Goal: Information Seeking & Learning: Learn about a topic

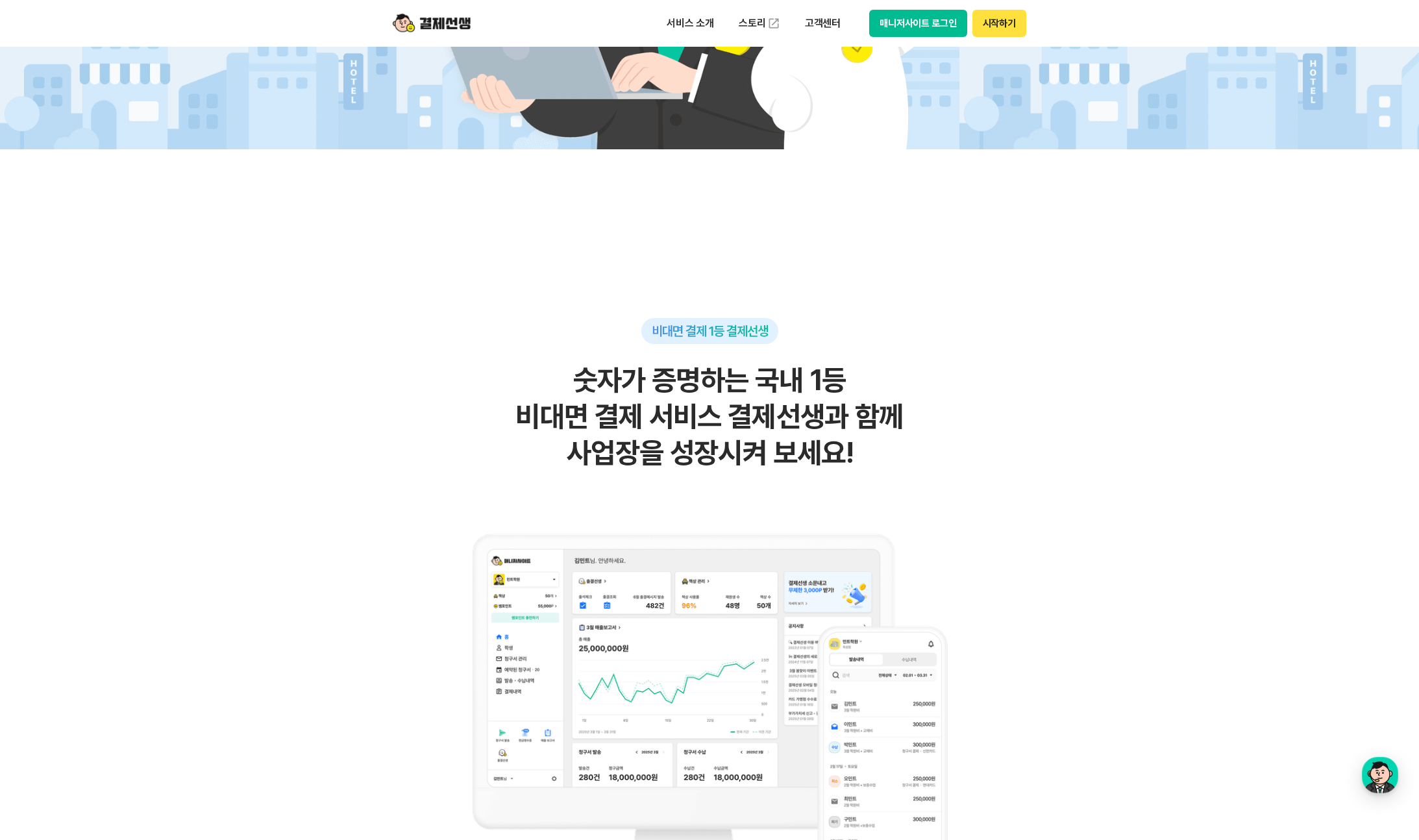
scroll to position [526, 0]
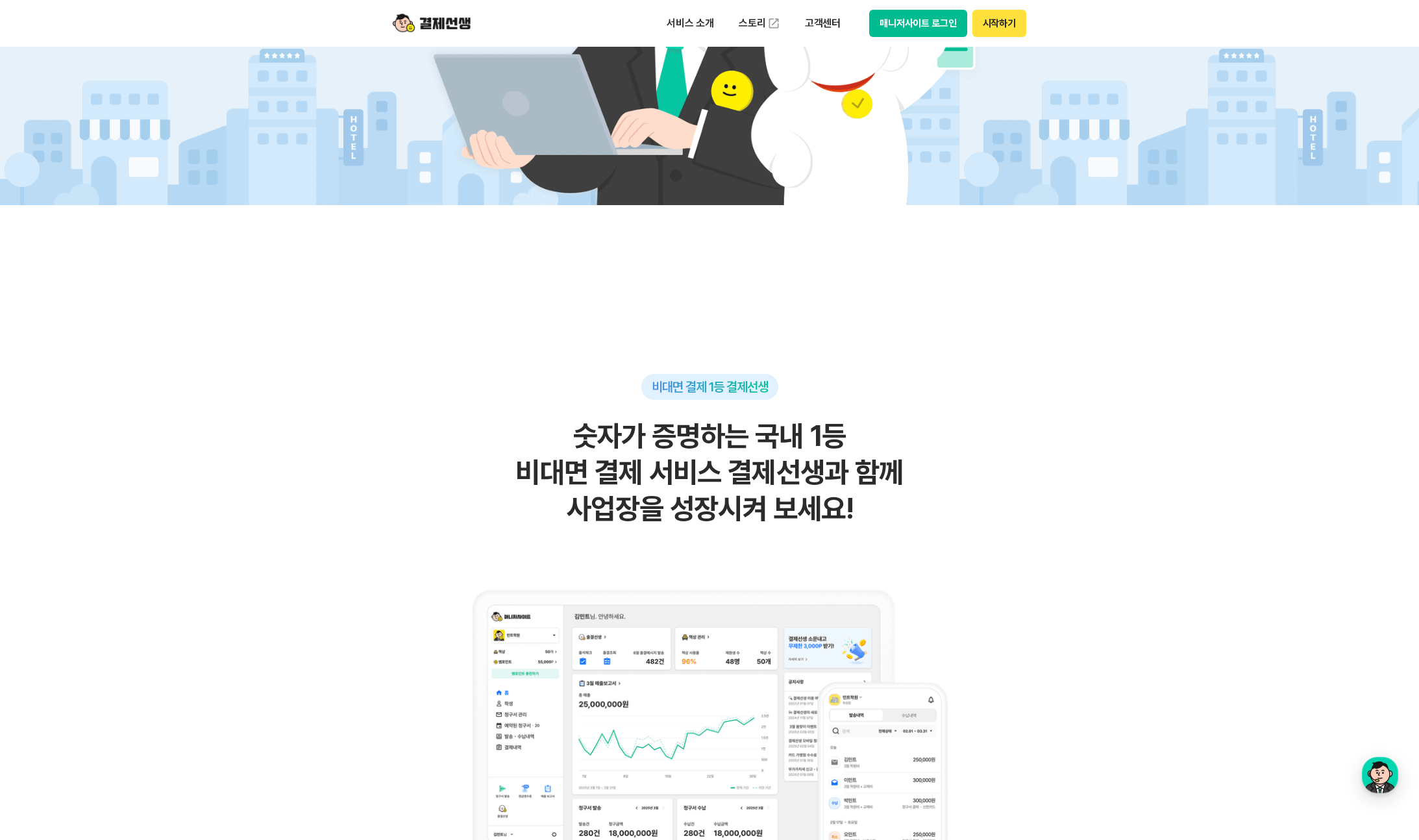
click at [503, 380] on div "비대면 결제 1등 결제선생 숫자가 증명하는 국내 1등 비대면 결제 서비스 결제선생과 함께 사업장을 성장시켜 보세요!" at bounding box center [709, 679] width 636 height 610
drag, startPoint x: 612, startPoint y: 401, endPoint x: 982, endPoint y: 528, distance: 391.2
click at [982, 528] on div "비대면 결제 1등 결제선생 숫자가 증명하는 국내 1등 비대면 결제 서비스 결제선생과 함께 사업장을 성장시켜 보세요!" at bounding box center [709, 679] width 636 height 610
drag, startPoint x: 982, startPoint y: 528, endPoint x: 969, endPoint y: 525, distance: 13.3
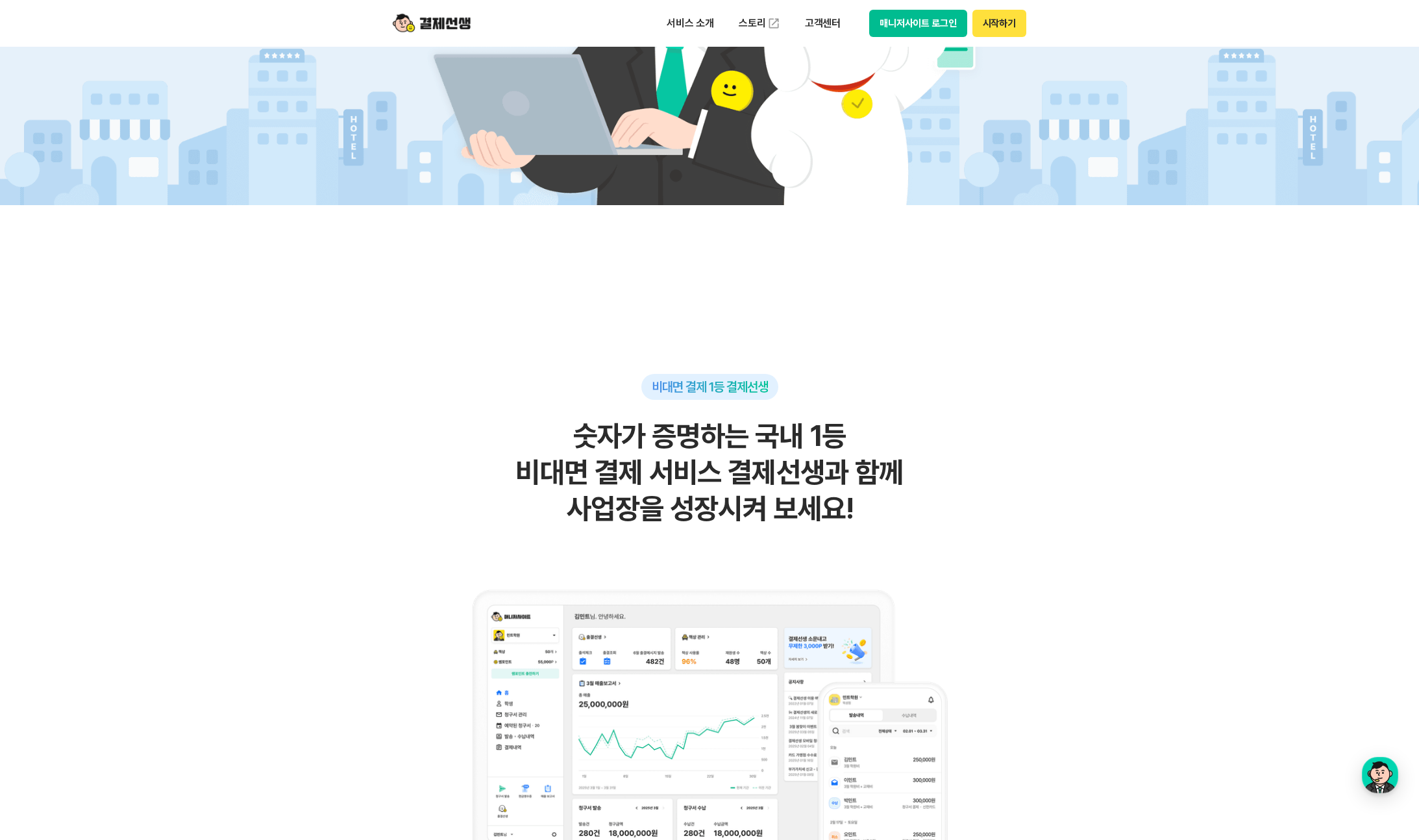
click at [970, 525] on div "비대면 결제 1등 결제선생 숫자가 증명하는 국내 1등 비대면 결제 서비스 결제선생과 함께 사업장을 성장시켜 보세요!" at bounding box center [709, 679] width 636 height 610
drag, startPoint x: 969, startPoint y: 525, endPoint x: 643, endPoint y: 411, distance: 345.4
click at [968, 525] on h2 "숫자가 증명하는 국내 1등 비대면 결제 서비스 결제선생과 함께 사업장을 성장시켜 보세요!" at bounding box center [709, 472] width 636 height 109
drag, startPoint x: 643, startPoint y: 411, endPoint x: 578, endPoint y: 380, distance: 72.0
click at [578, 380] on div "비대면 결제 1등 결제선생 숫자가 증명하는 국내 1등 비대면 결제 서비스 결제선생과 함께 사업장을 성장시켜 보세요!" at bounding box center [709, 679] width 636 height 610
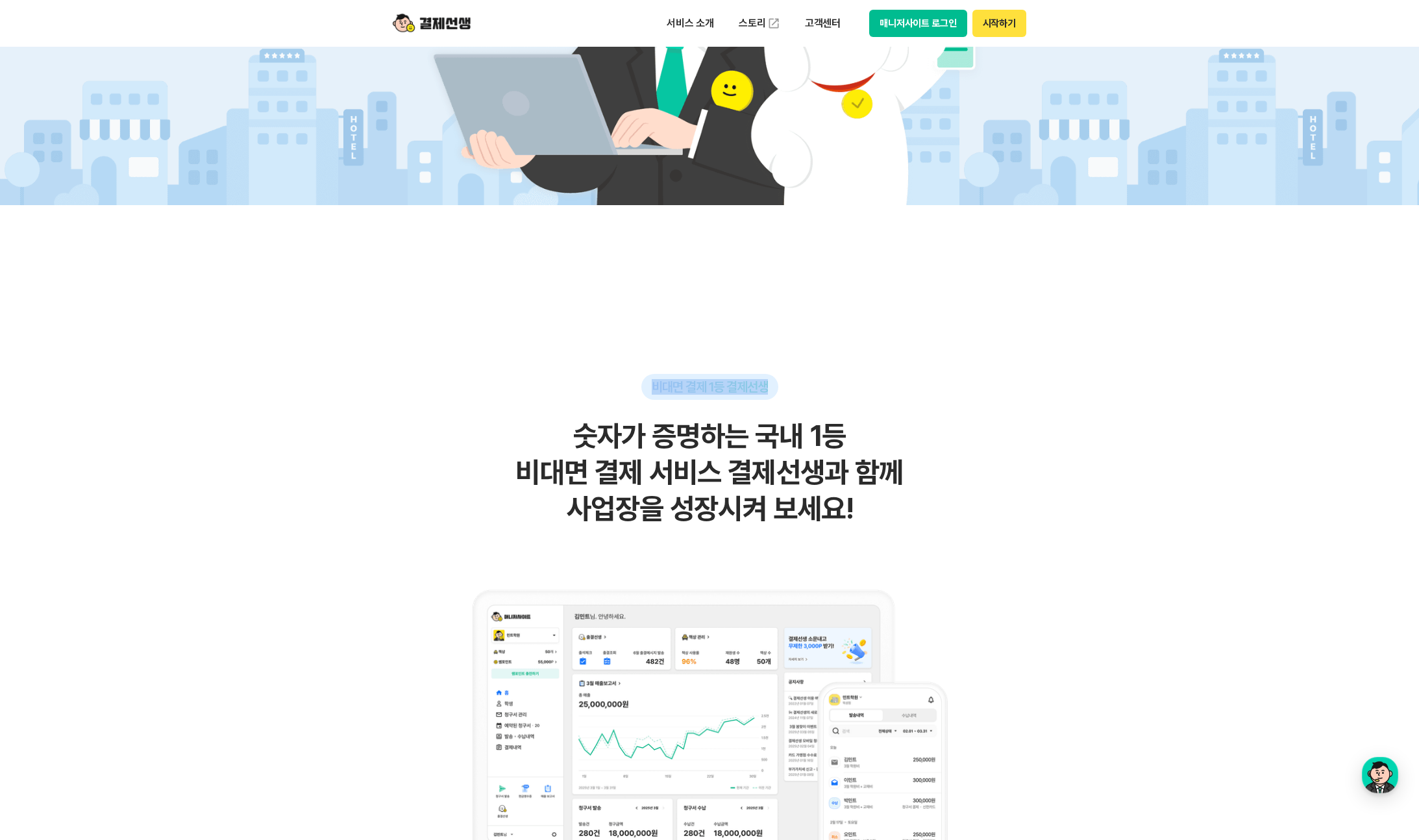
click at [578, 380] on div "비대면 결제 1등 결제선생 숫자가 증명하는 국내 1등 비대면 결제 서비스 결제선생과 함께 사업장을 성장시켜 보세요!" at bounding box center [709, 679] width 636 height 610
drag, startPoint x: 578, startPoint y: 380, endPoint x: 941, endPoint y: 504, distance: 383.6
click at [941, 504] on div "비대면 결제 1등 결제선생 숫자가 증명하는 국내 1등 비대면 결제 서비스 결제선생과 함께 사업장을 성장시켜 보세요!" at bounding box center [709, 679] width 636 height 610
click at [941, 504] on h2 "숫자가 증명하는 국내 1등 비대면 결제 서비스 결제선생과 함께 사업장을 성장시켜 보세요!" at bounding box center [709, 472] width 636 height 109
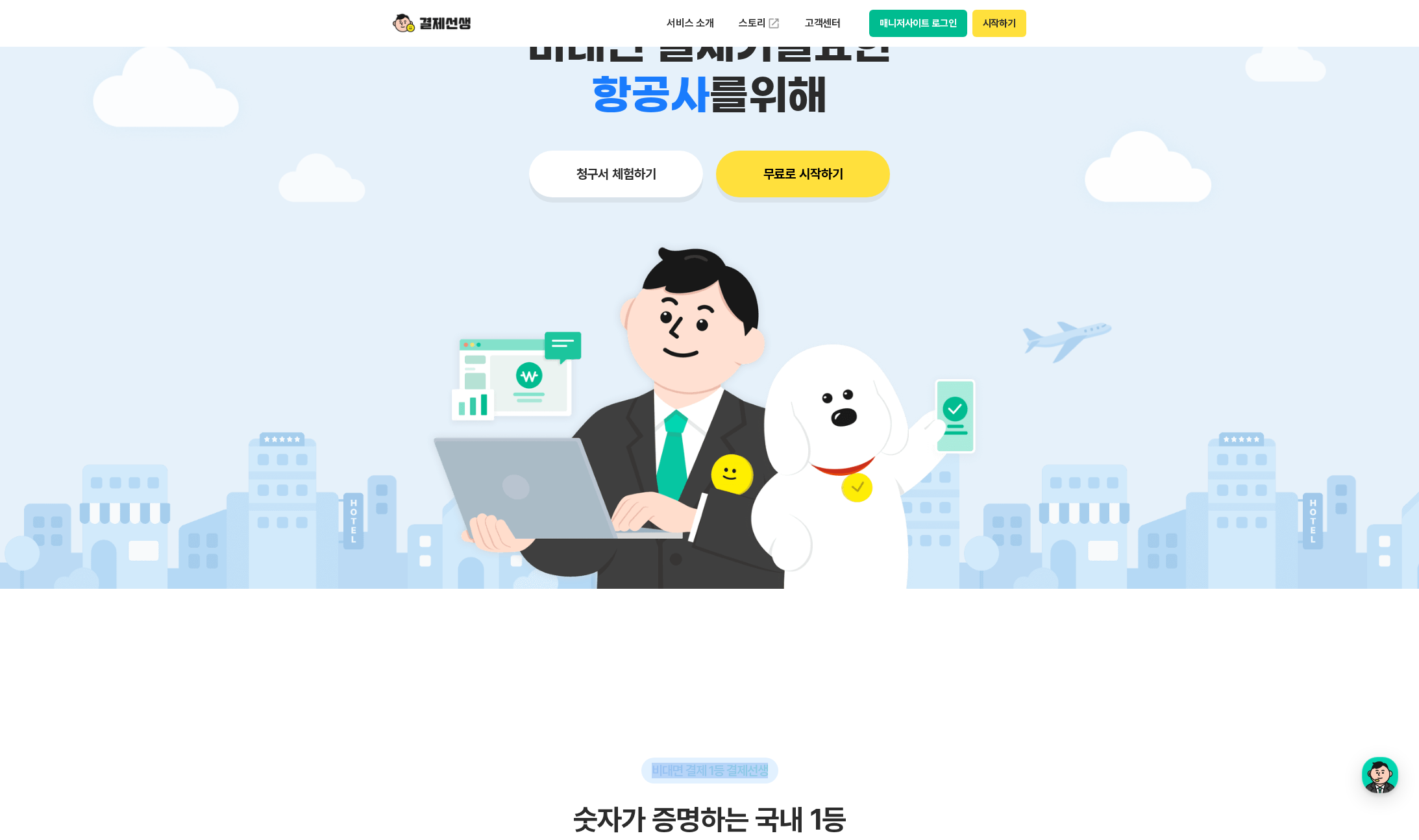
scroll to position [0, 0]
